Goal: Navigation & Orientation: Find specific page/section

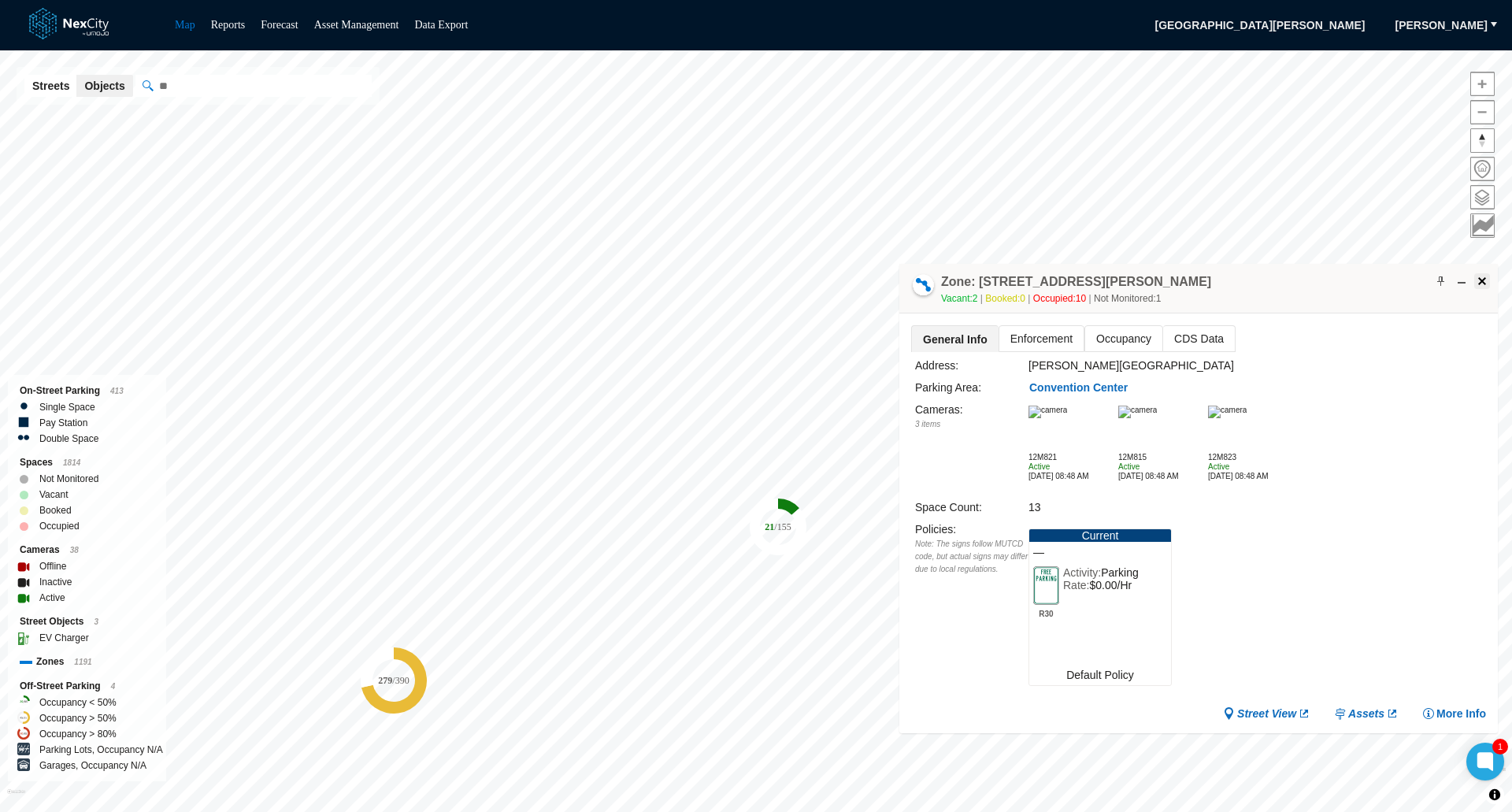
click at [1485, 281] on span at bounding box center [1481, 280] width 12 height 12
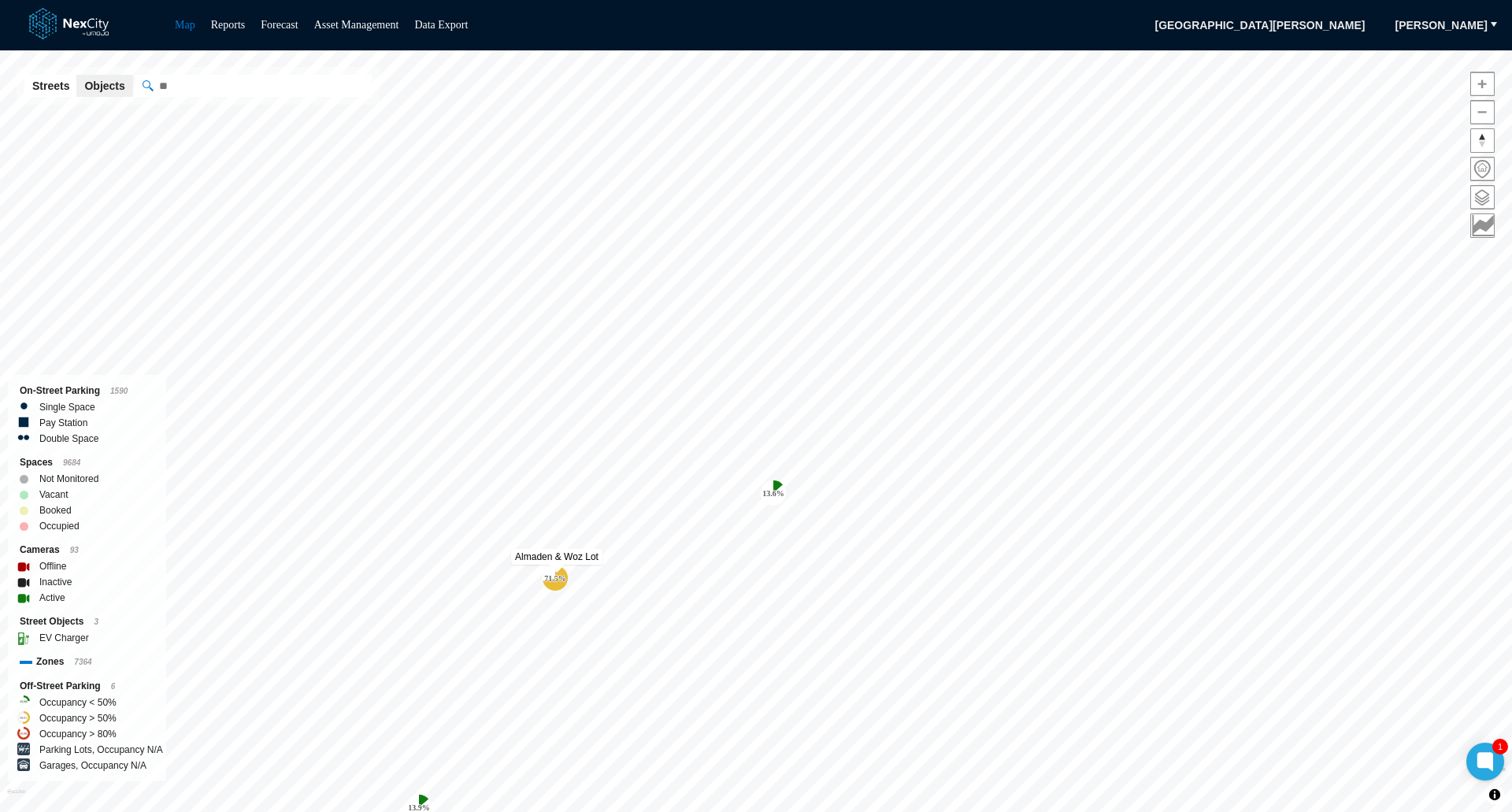
click at [555, 578] on tspan "71.5 %" at bounding box center [555, 578] width 22 height 9
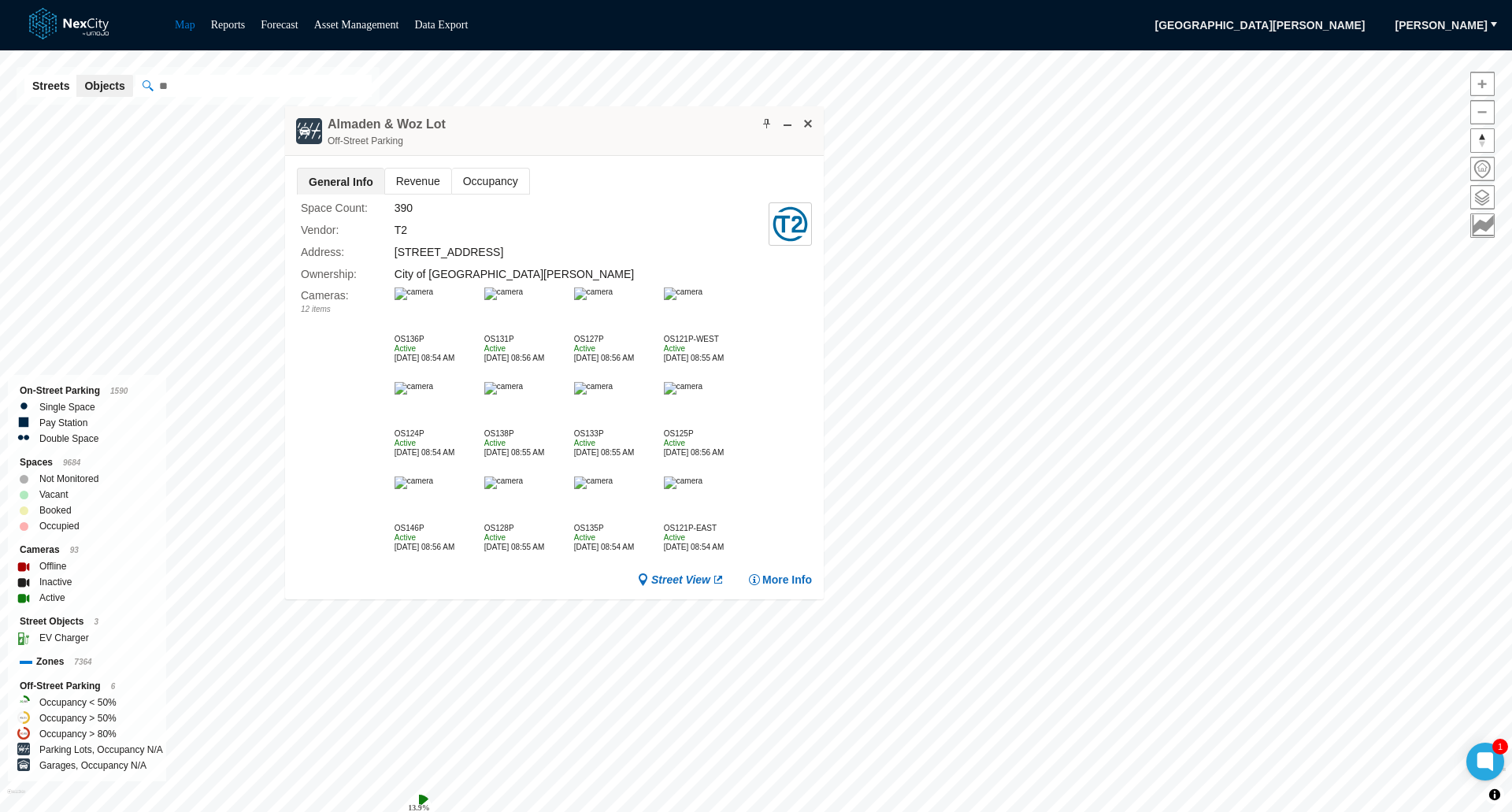
click at [425, 300] on img at bounding box center [414, 293] width 38 height 12
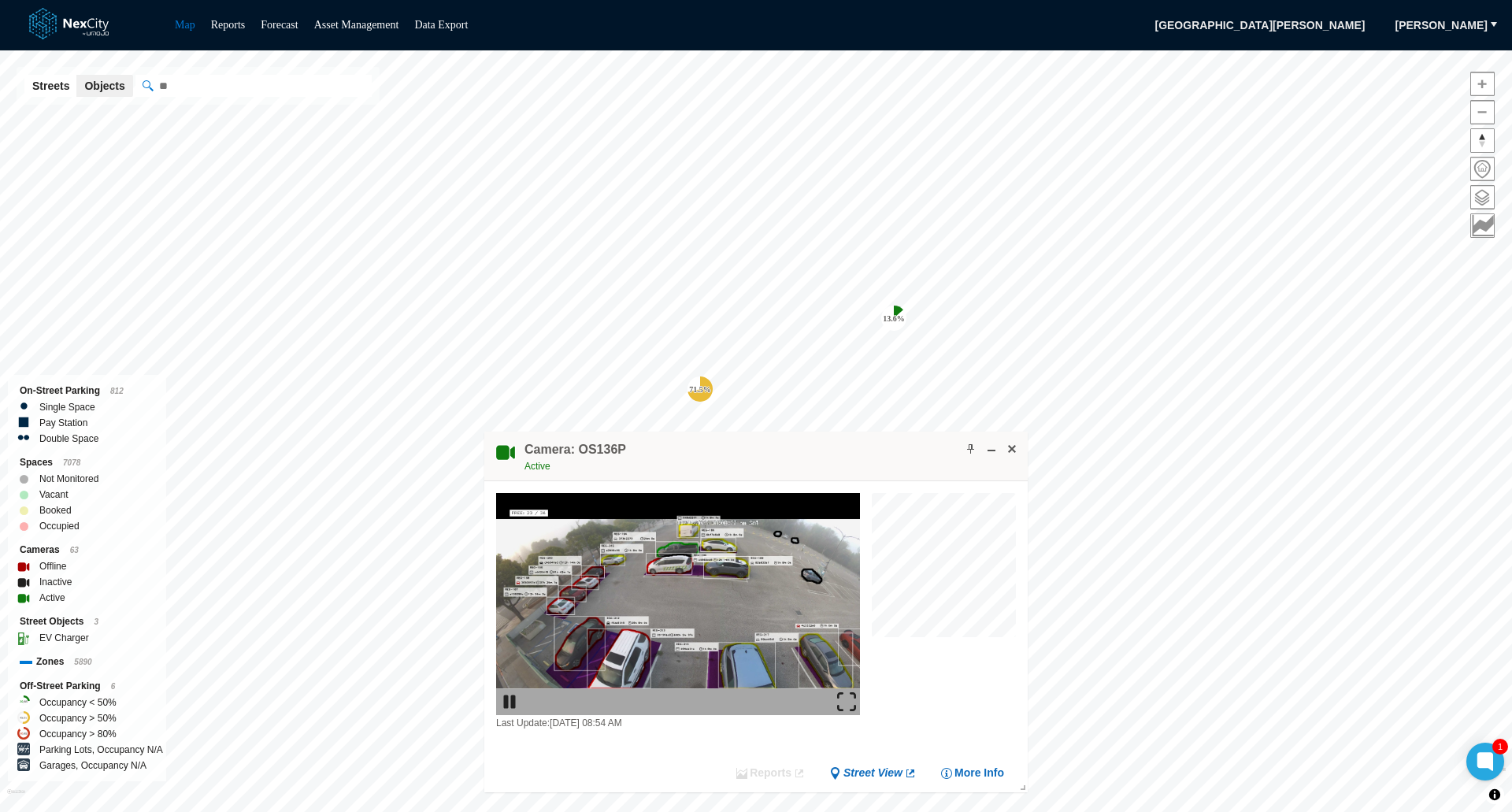
click at [844, 698] on img at bounding box center [846, 701] width 19 height 19
click at [1014, 453] on span at bounding box center [1012, 448] width 12 height 12
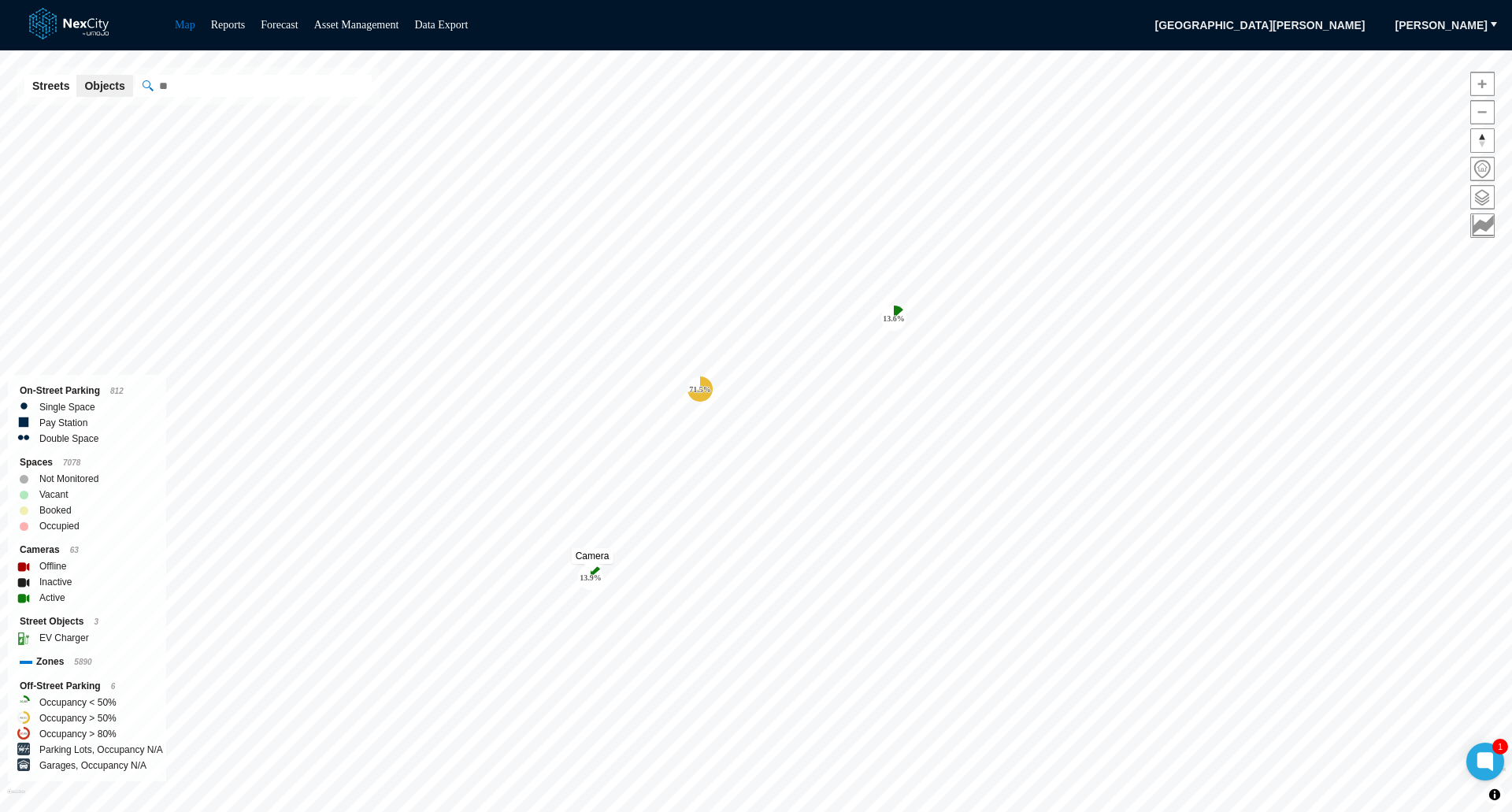
click at [589, 574] on tspan "13.9 %" at bounding box center [590, 578] width 22 height 9
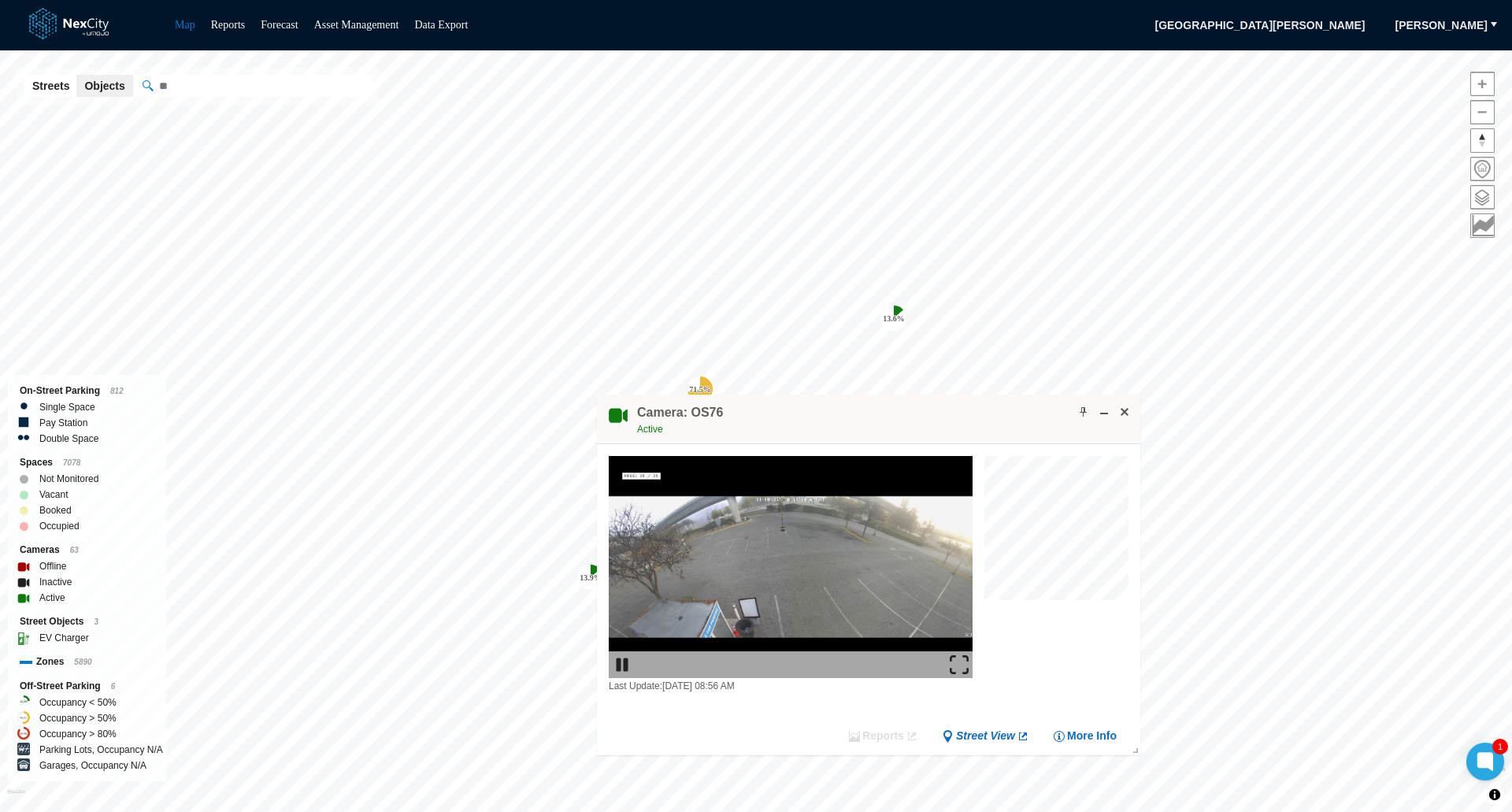
click at [960, 662] on img at bounding box center [958, 665] width 19 height 19
click at [1124, 415] on span at bounding box center [1124, 411] width 12 height 12
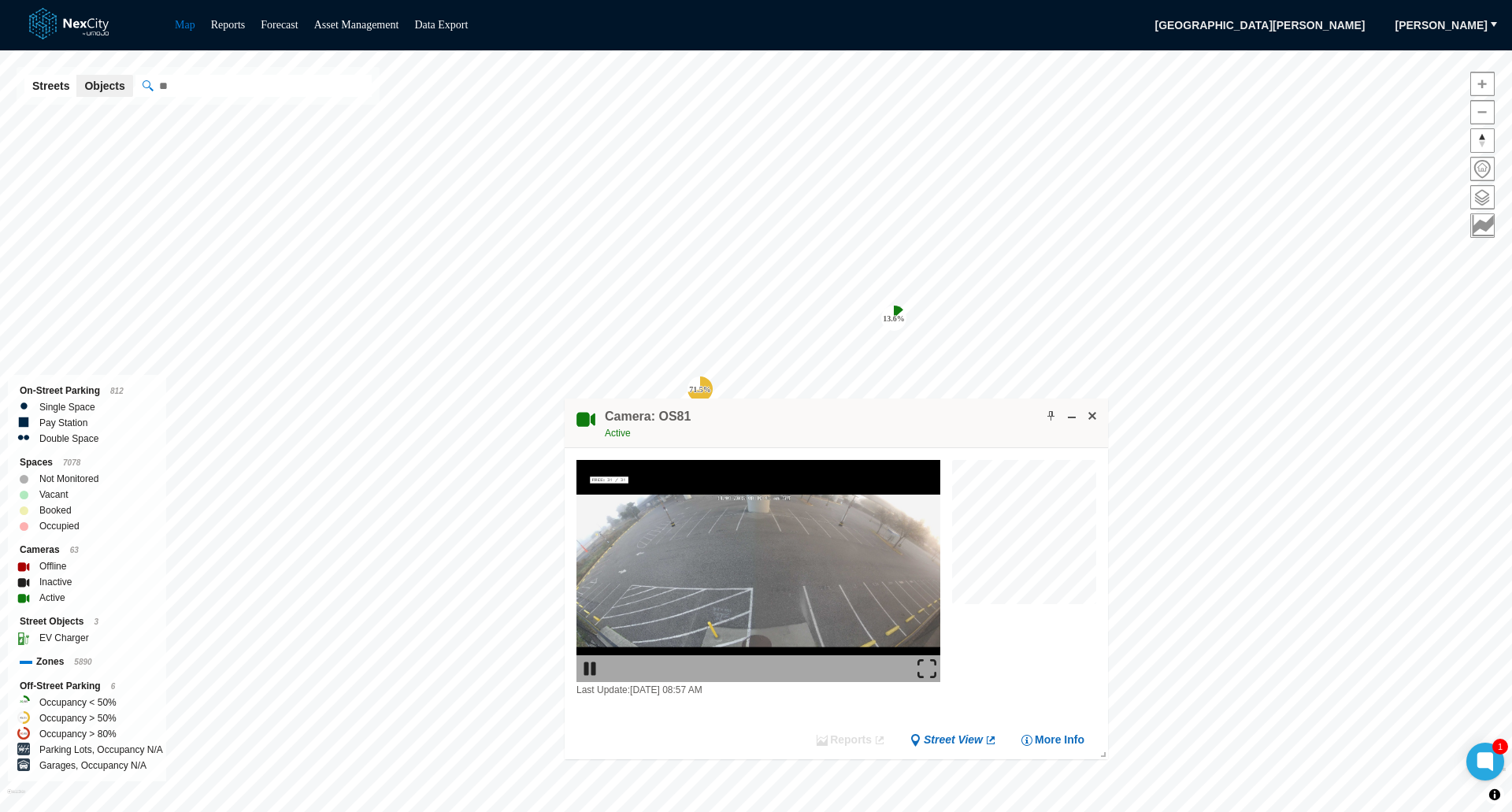
click at [921, 662] on img at bounding box center [926, 669] width 19 height 19
click at [1088, 415] on span at bounding box center [1092, 415] width 12 height 12
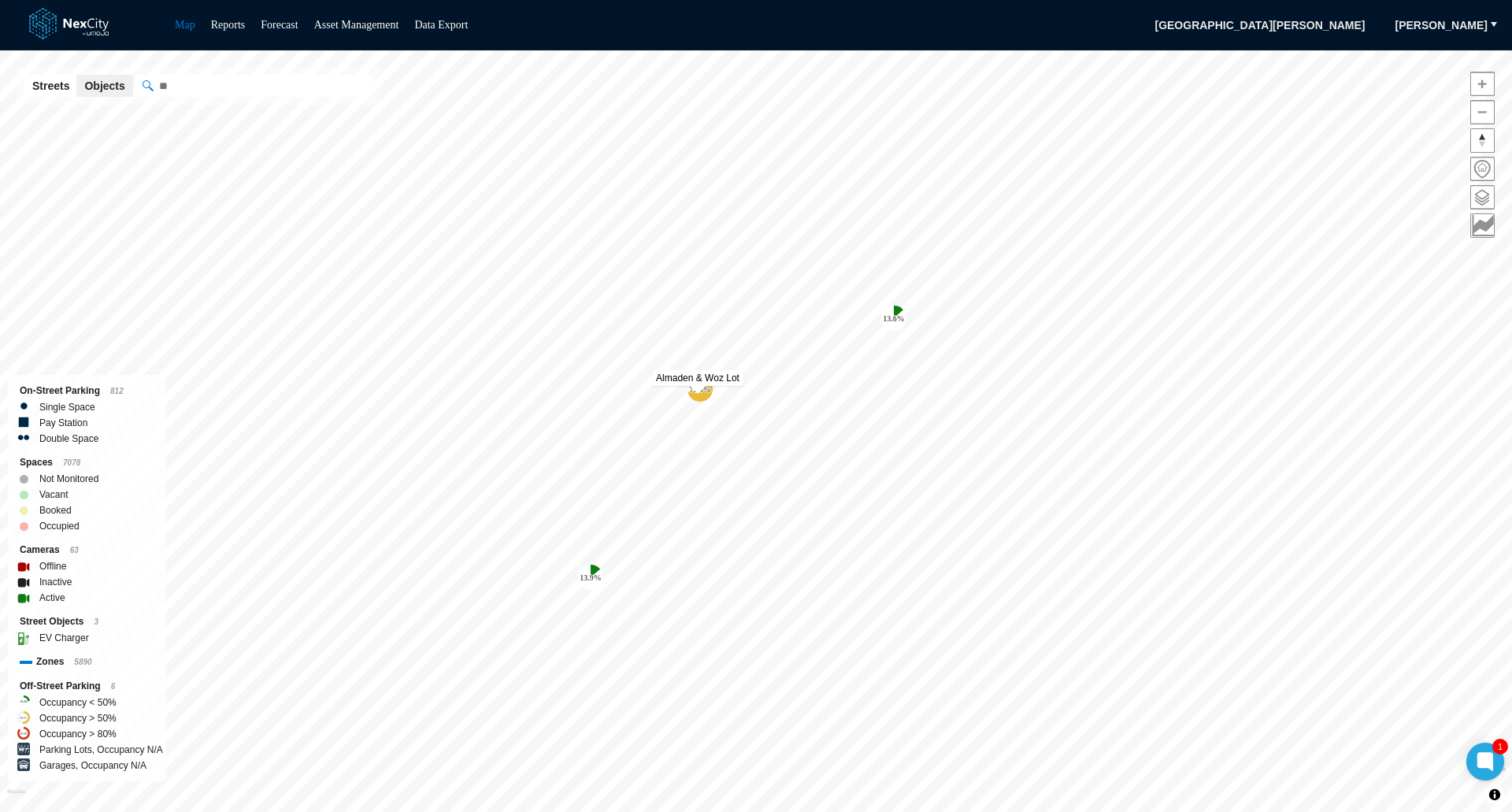
click at [705, 391] on tspan "71.5 %" at bounding box center [699, 389] width 22 height 9
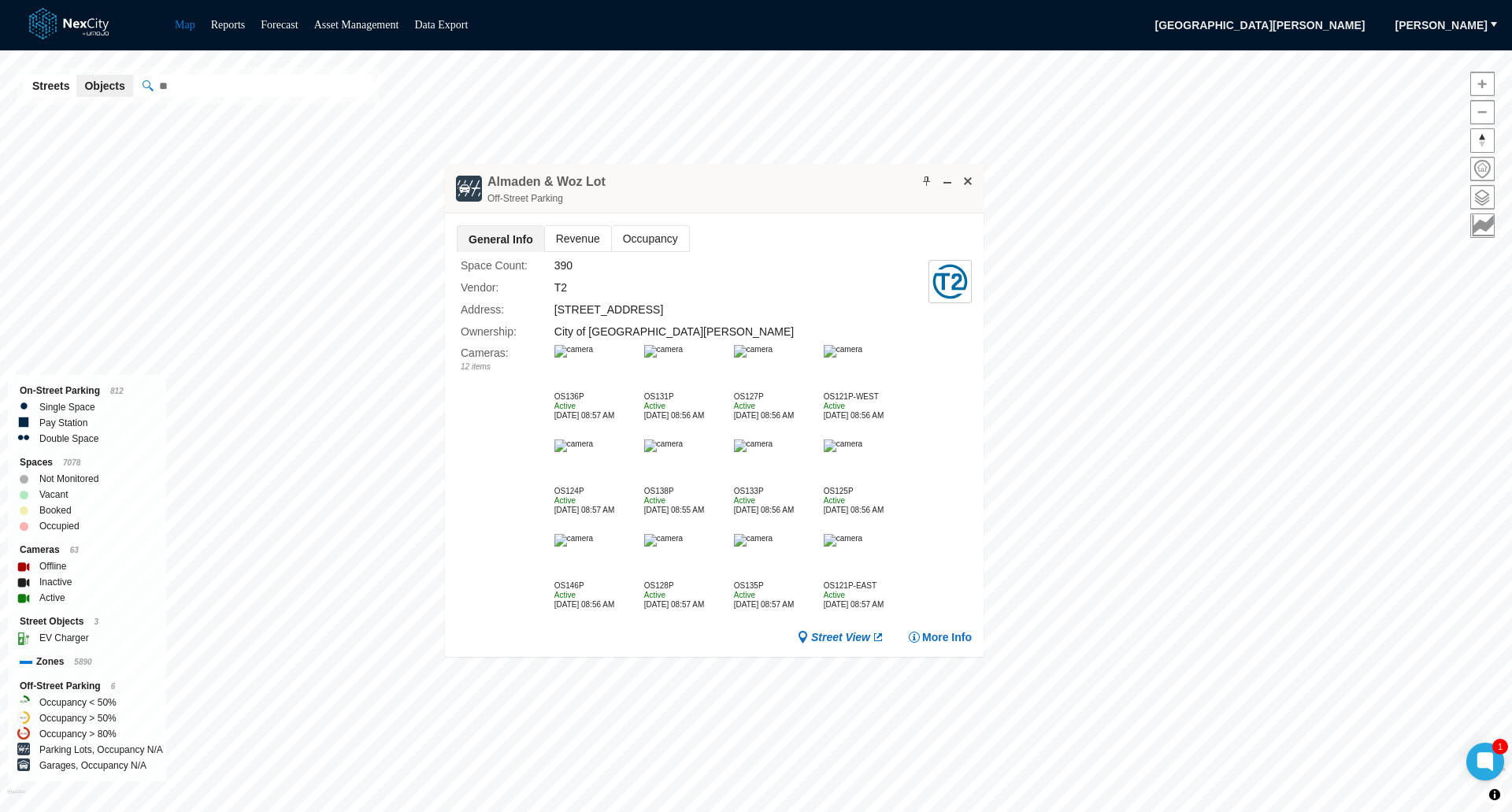
drag, startPoint x: 771, startPoint y: 413, endPoint x: 780, endPoint y: 185, distance: 228.2
click at [780, 185] on div "Almaden & Woz Lot Off-Street Parking" at bounding box center [714, 188] width 539 height 50
click at [682, 357] on img at bounding box center [663, 351] width 38 height 12
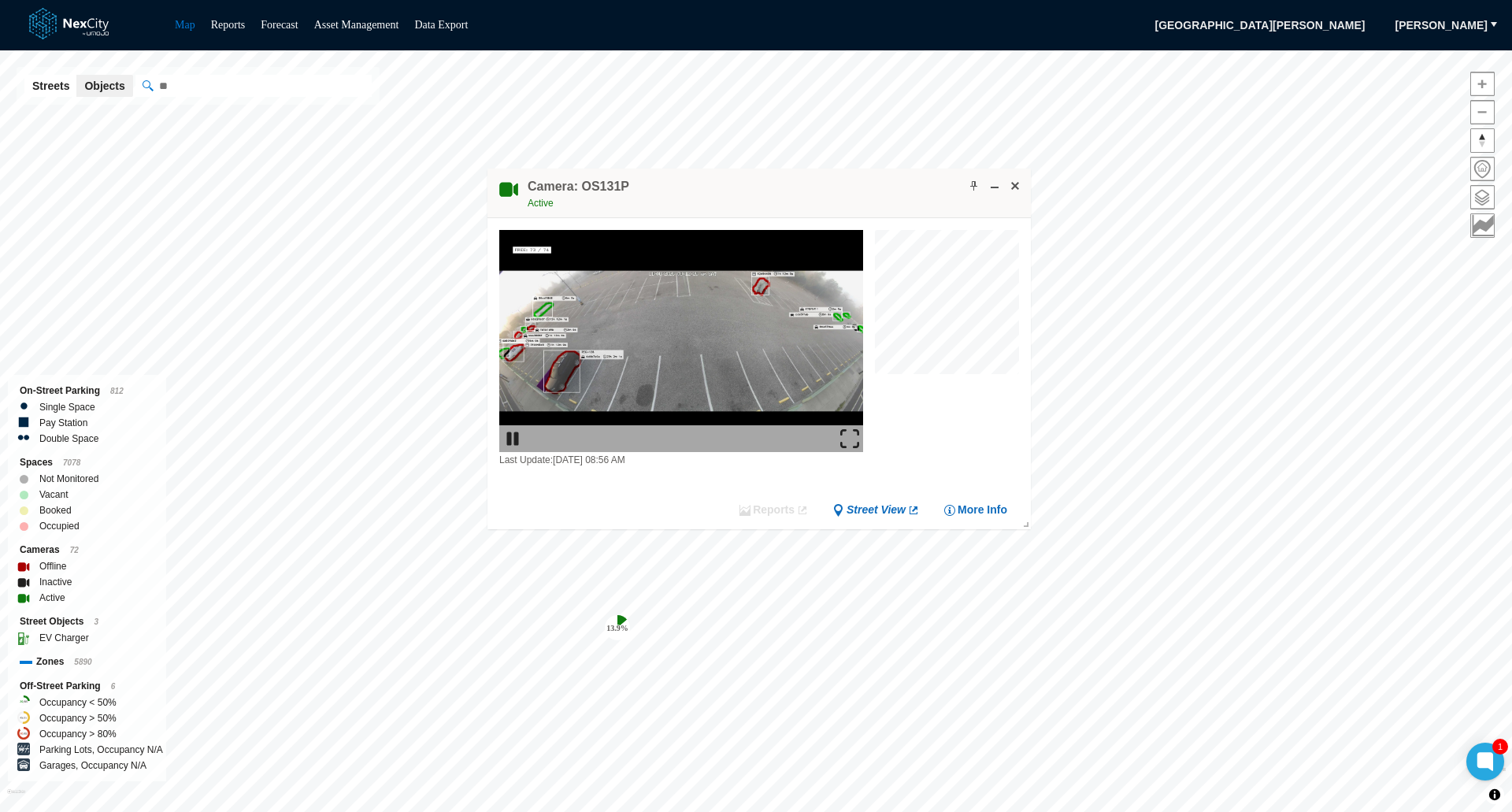
drag, startPoint x: 793, startPoint y: 449, endPoint x: 796, endPoint y: 186, distance: 263.0
click at [796, 186] on div "Camera: OS131P Active" at bounding box center [758, 193] width 543 height 50
click at [844, 430] on img at bounding box center [849, 438] width 19 height 19
click at [1016, 184] on span at bounding box center [1014, 185] width 12 height 12
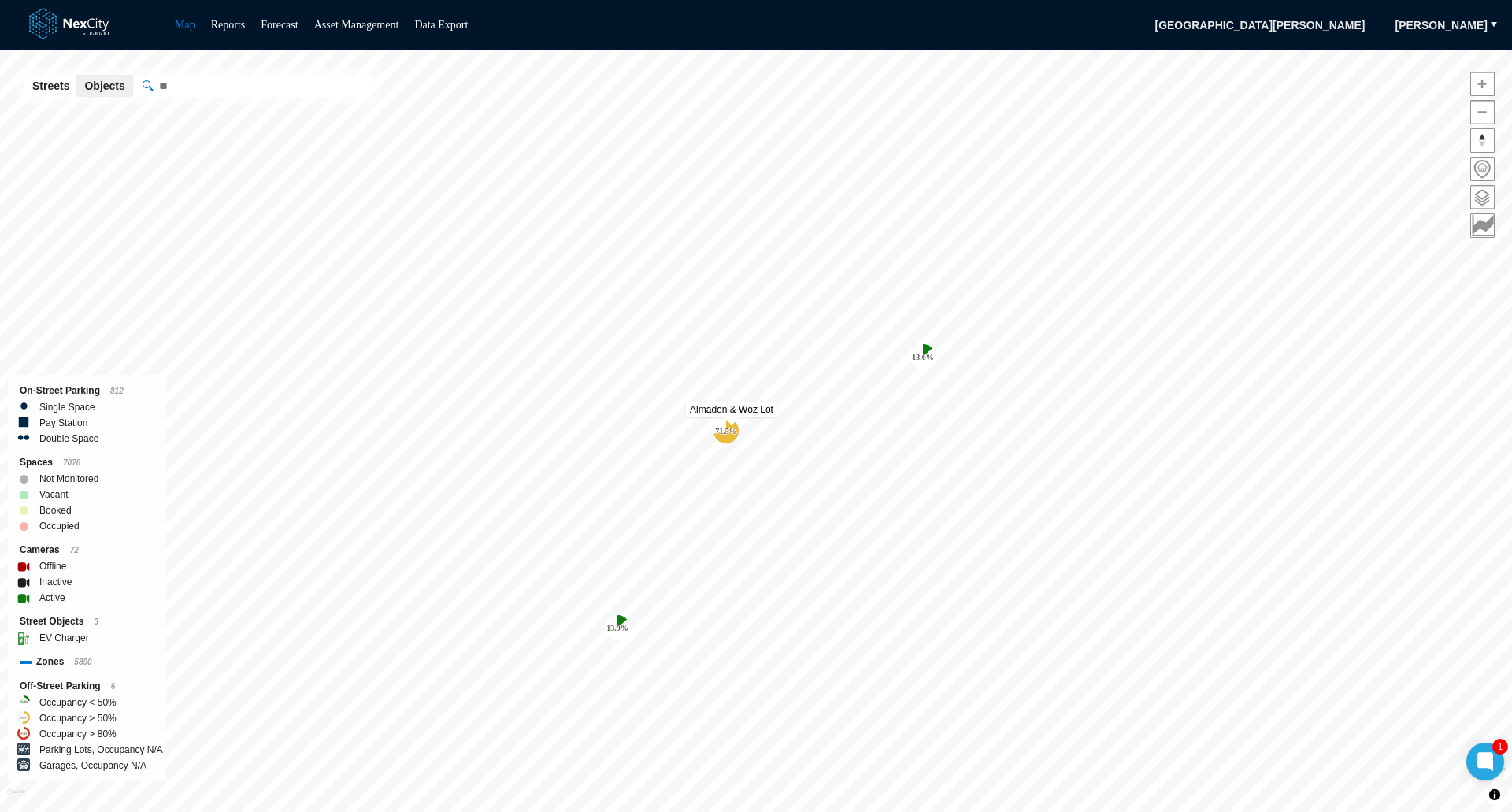
click at [719, 428] on tspan "71.5 %" at bounding box center [726, 431] width 22 height 9
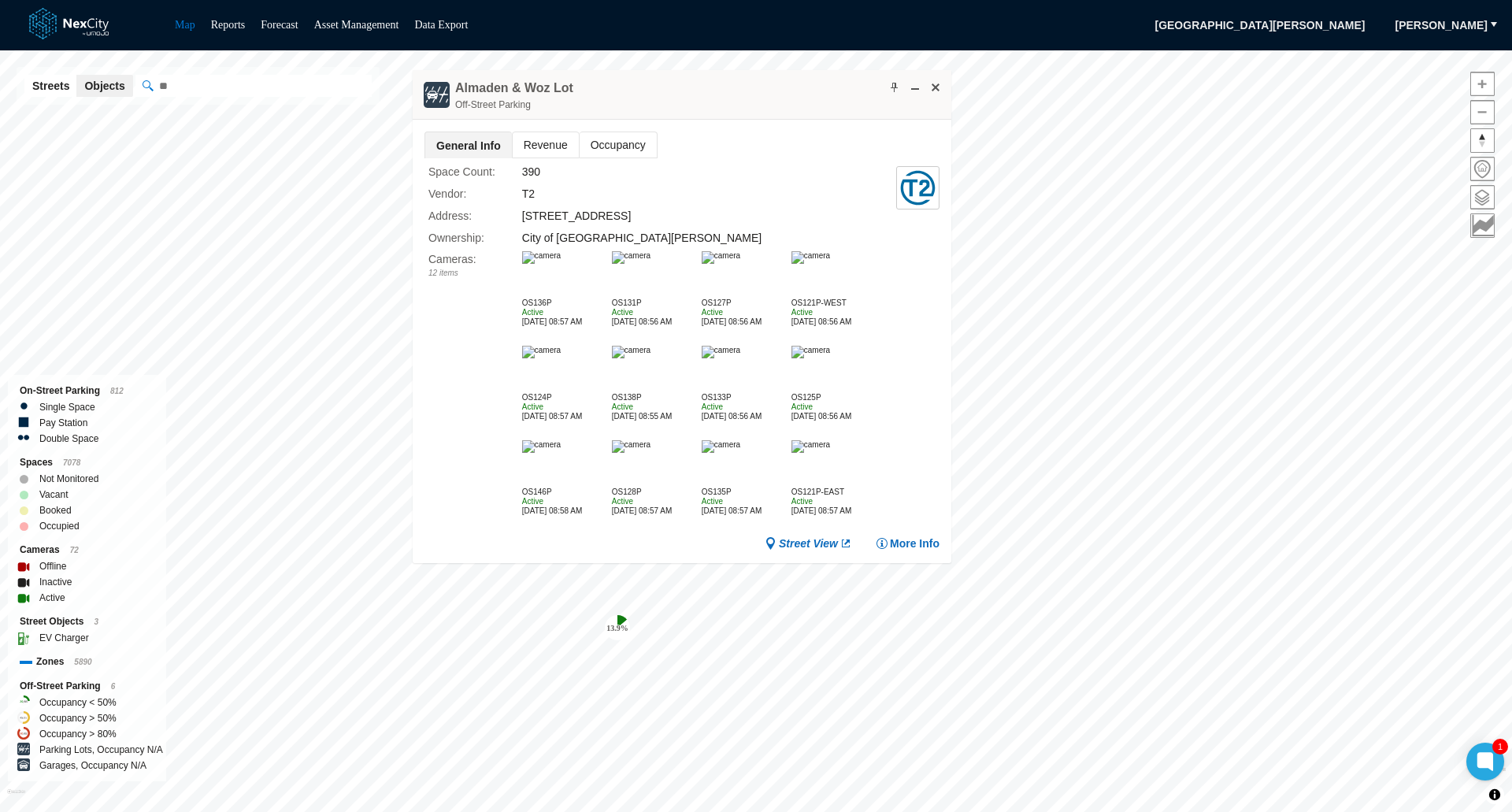
drag, startPoint x: 739, startPoint y: 453, endPoint x: 659, endPoint y: 108, distance: 354.2
click at [690, 70] on div "Almaden & Woz Lot Off-Street Parking" at bounding box center [682, 95] width 539 height 50
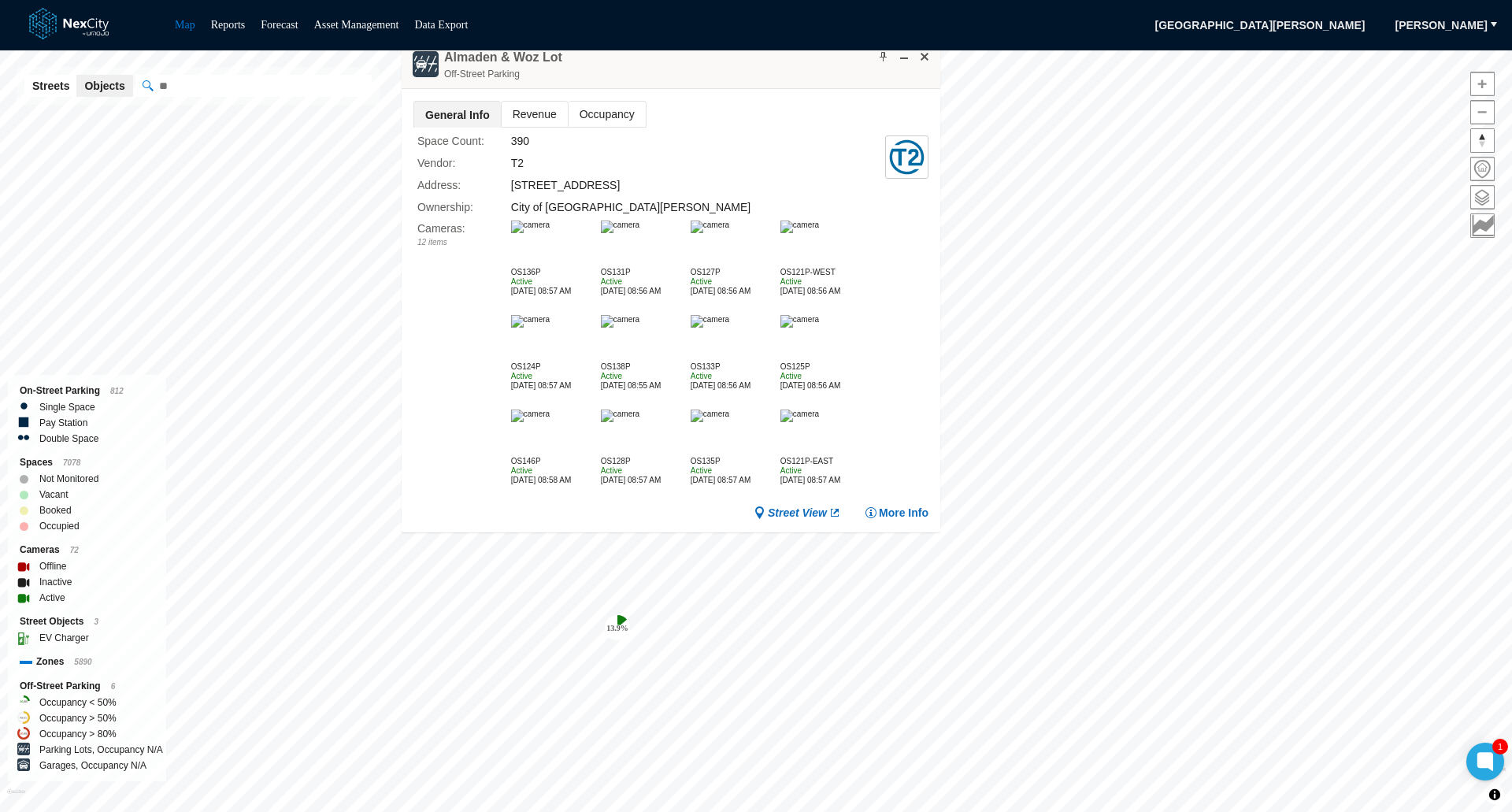
click at [635, 422] on img at bounding box center [619, 415] width 38 height 12
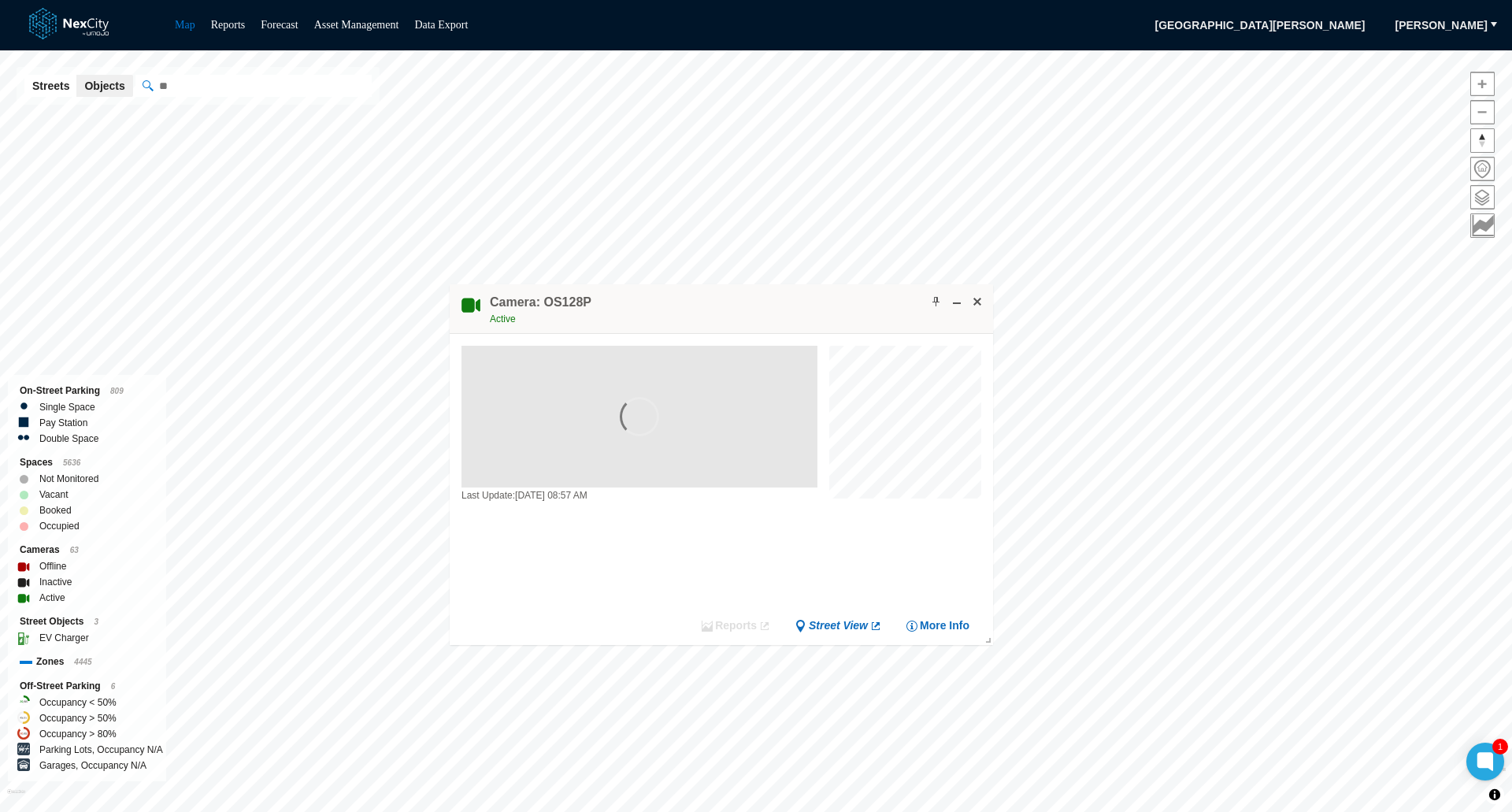
drag, startPoint x: 813, startPoint y: 444, endPoint x: 778, endPoint y: 297, distance: 151.1
click at [778, 297] on div "Camera: OS128P Active" at bounding box center [721, 309] width 543 height 50
click at [977, 299] on span at bounding box center [976, 301] width 12 height 12
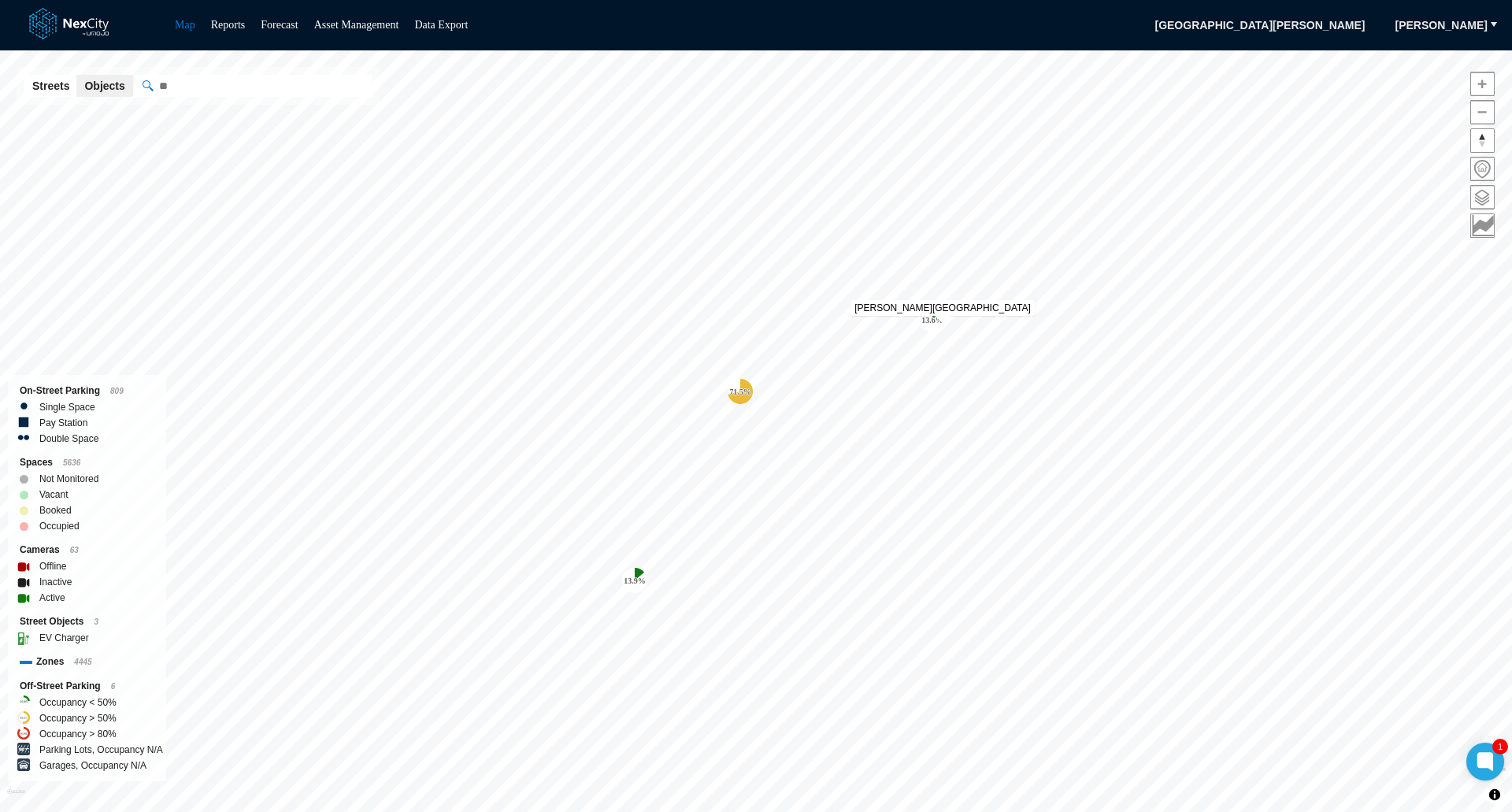
click at [935, 323] on tspan "13.6 %" at bounding box center [932, 320] width 22 height 9
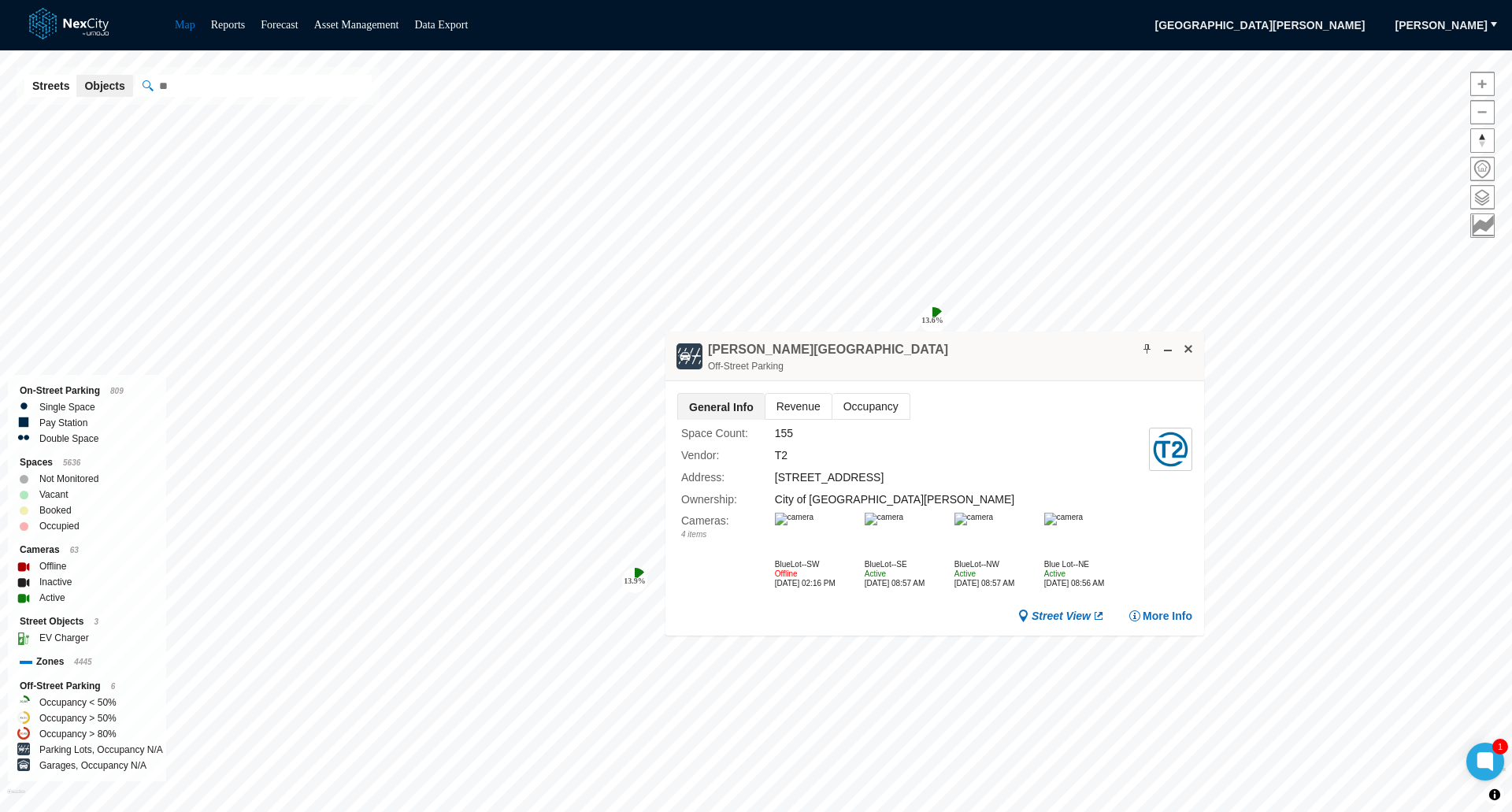
click at [808, 525] on img at bounding box center [794, 519] width 38 height 12
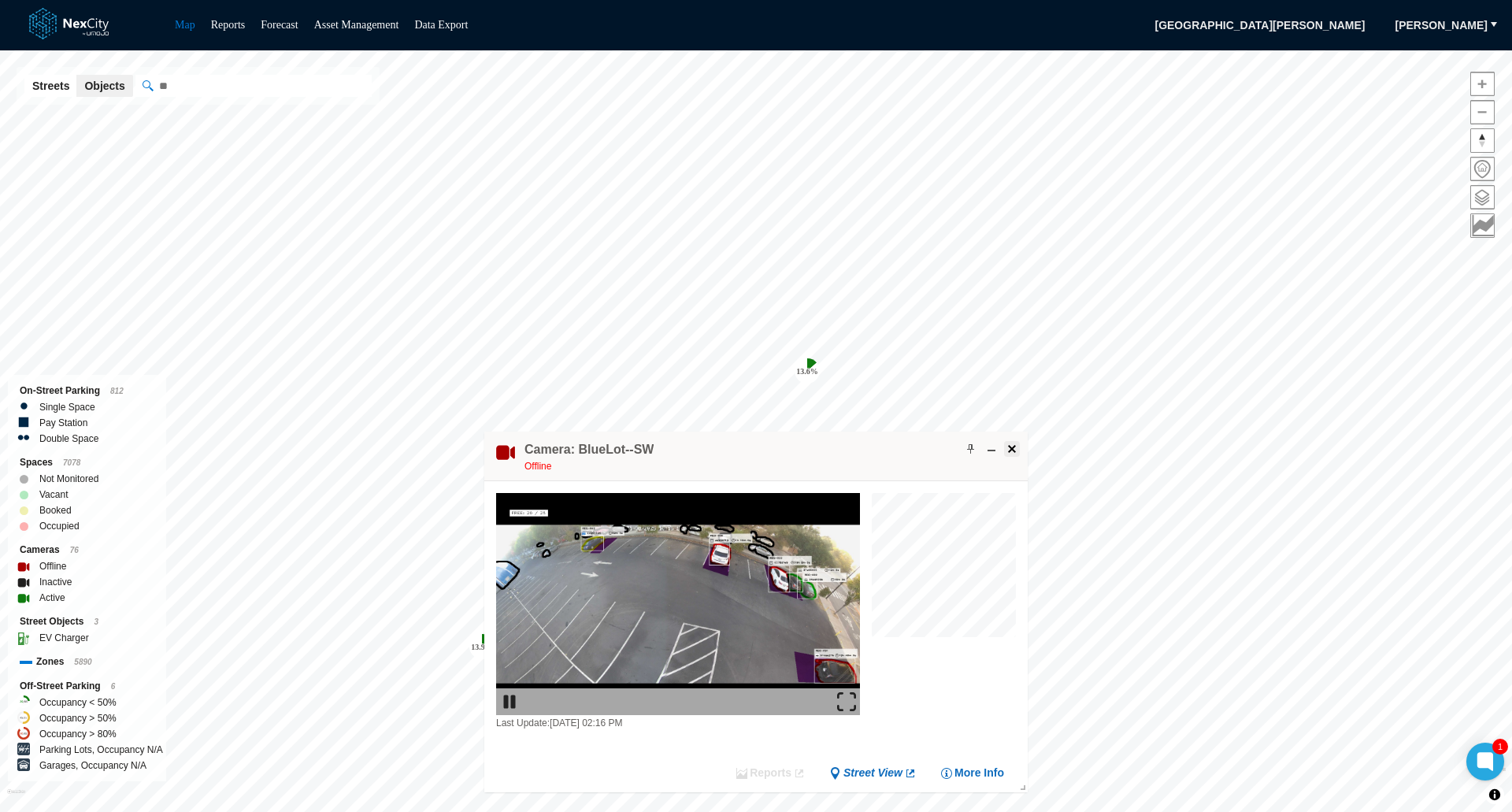
click at [1016, 450] on span at bounding box center [1012, 448] width 12 height 12
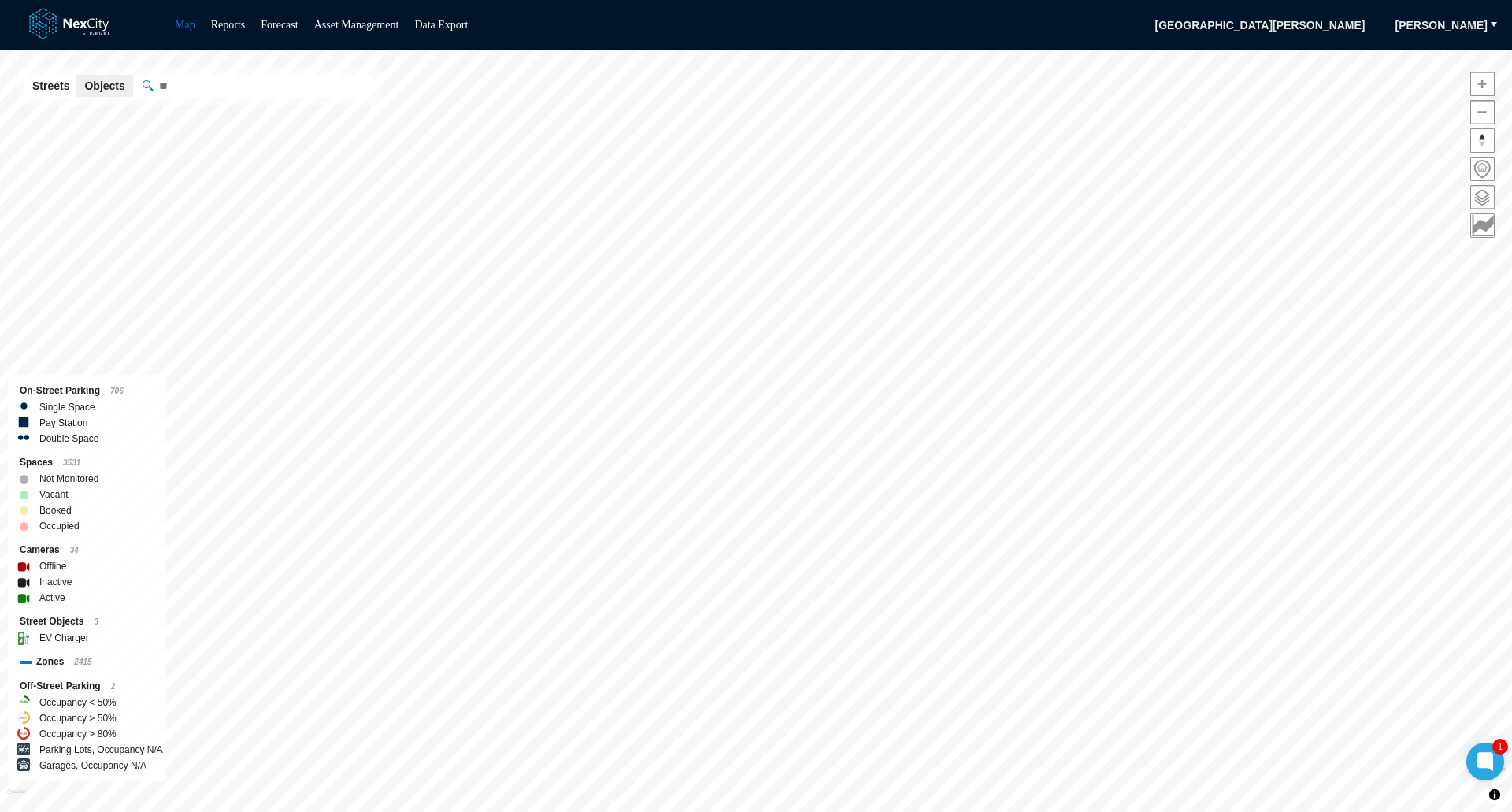
click at [1184, 811] on html "Map Reports Forecast Asset Management Data Export [GEOGRAPHIC_DATA][PERSON_NAME…" at bounding box center [756, 406] width 1512 height 812
